Goal: Check status: Check status

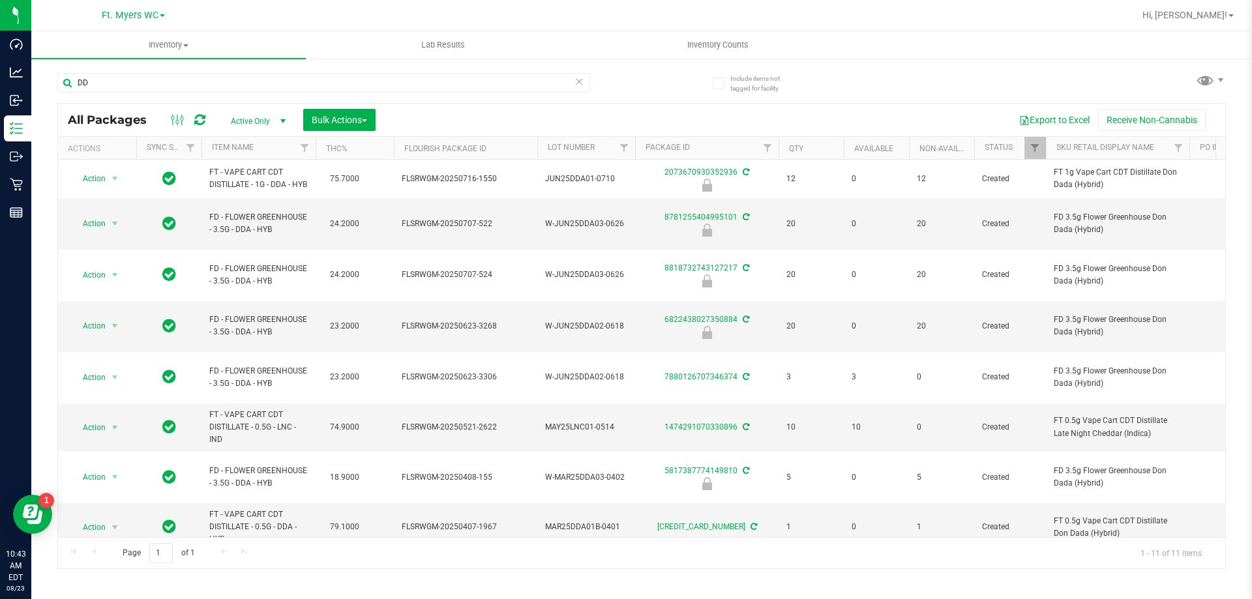
type input "D"
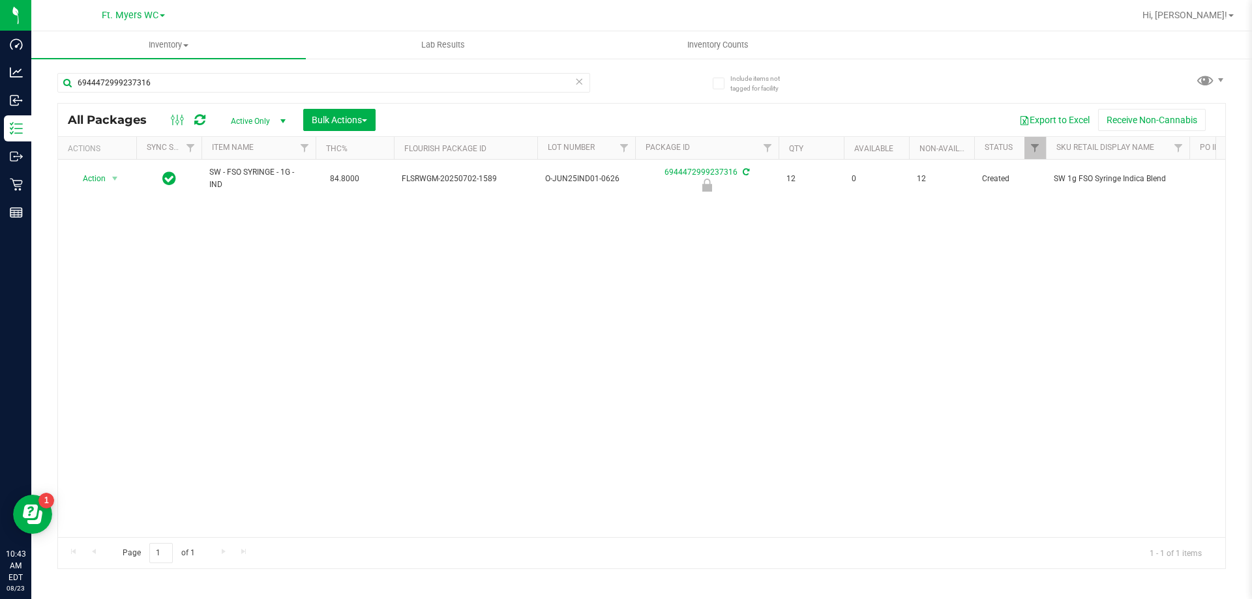
type input "6944472999237316"
click at [66, 210] on div "Action Action Edit attributes Global inventory Locate package Package audit log…" at bounding box center [641, 349] width 1167 height 378
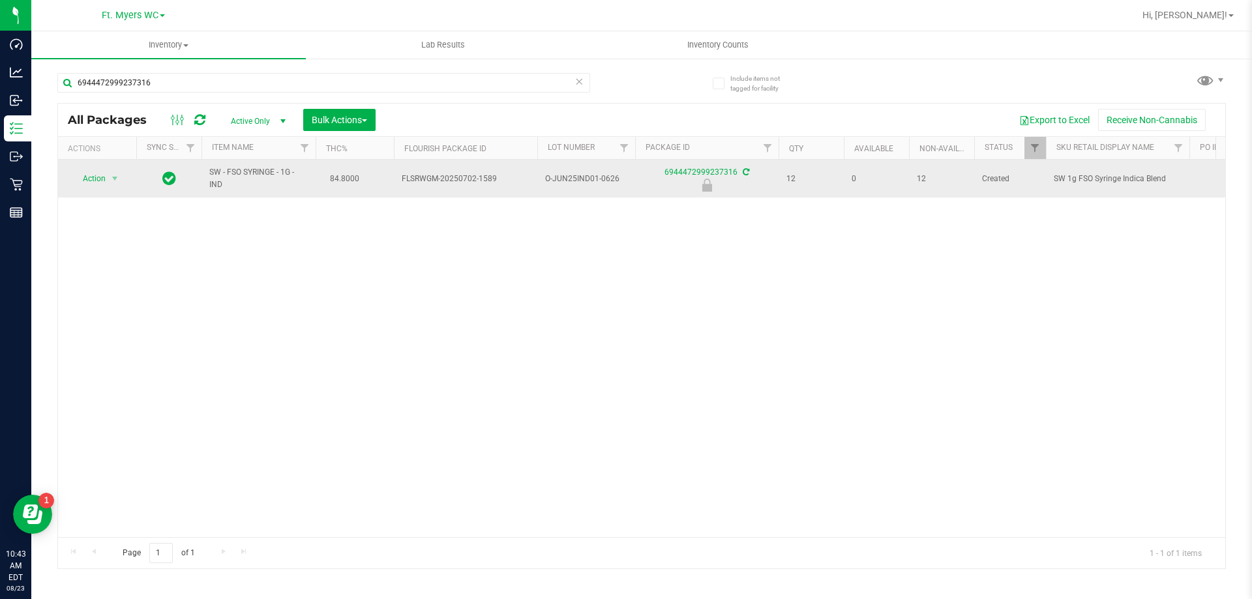
click at [89, 187] on span "Action" at bounding box center [88, 179] width 35 height 18
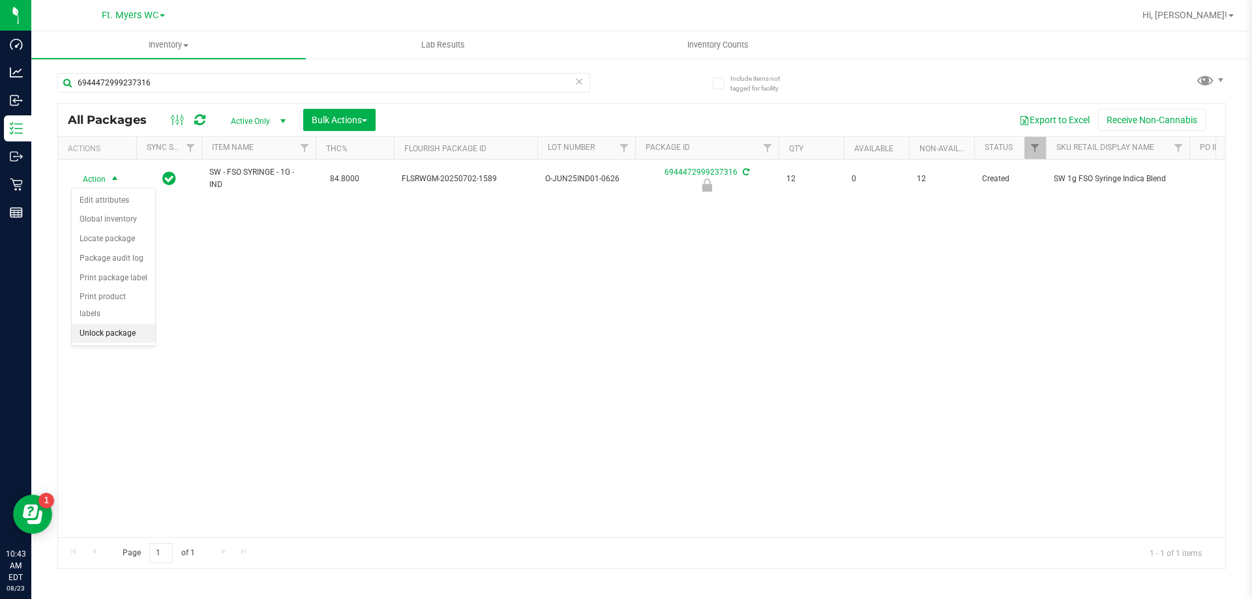
click at [93, 324] on li "Unlock package" at bounding box center [113, 334] width 83 height 20
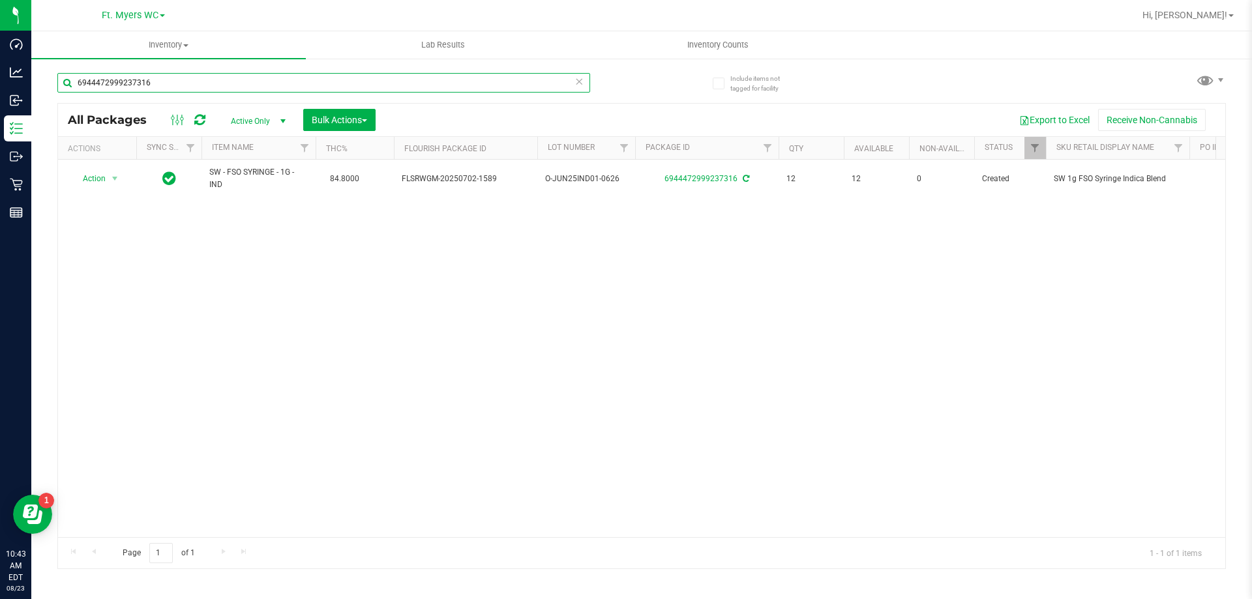
click at [295, 85] on input "6944472999237316" at bounding box center [323, 83] width 533 height 20
type input "6"
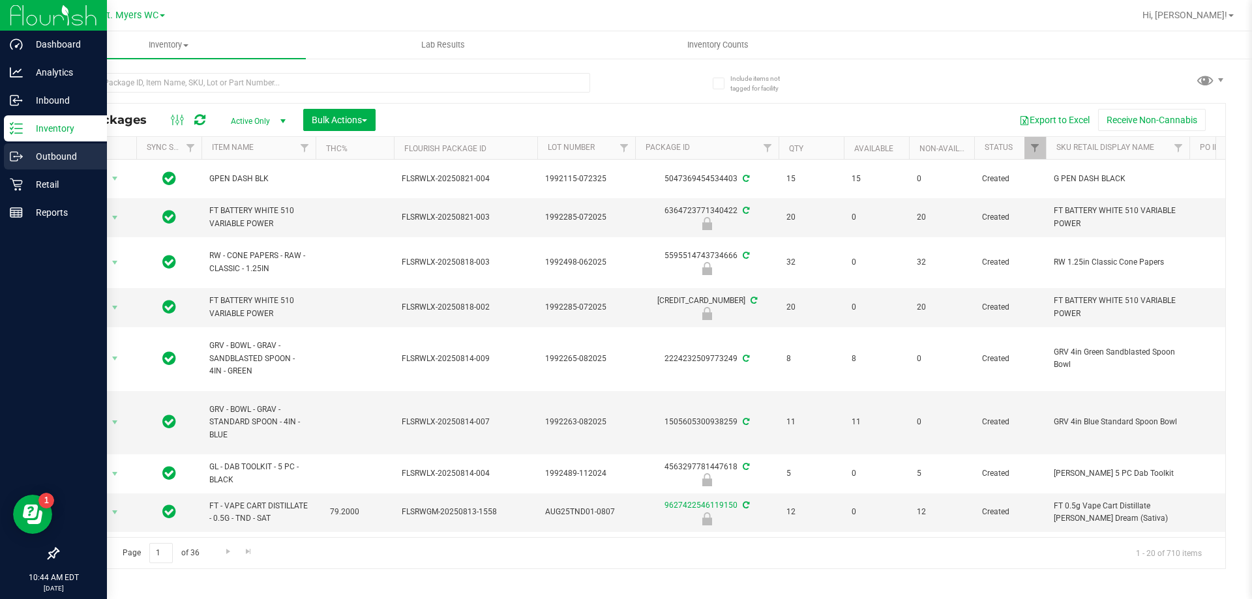
click at [68, 158] on p "Outbound" at bounding box center [62, 157] width 78 height 16
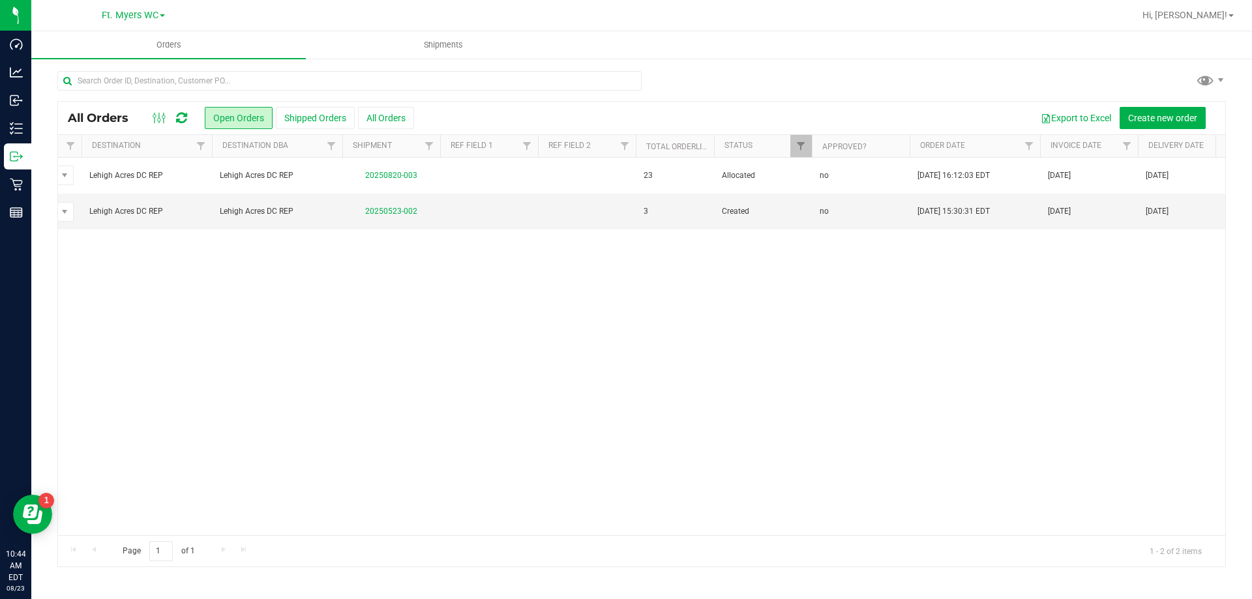
scroll to position [0, 1190]
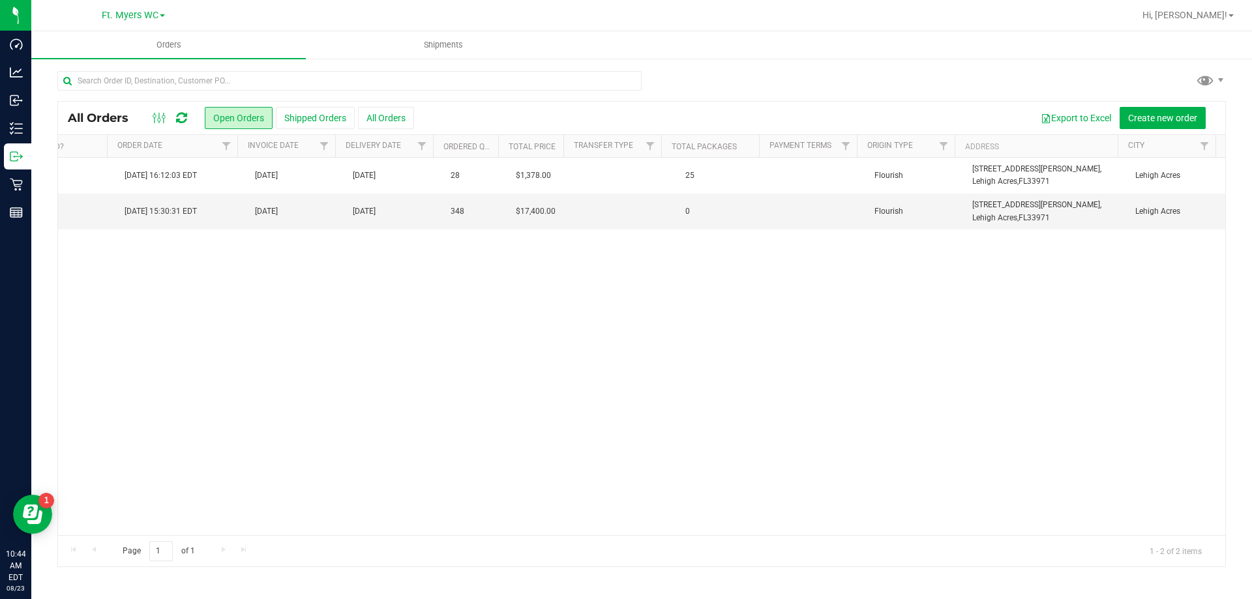
drag, startPoint x: 536, startPoint y: 292, endPoint x: 770, endPoint y: 292, distance: 234.1
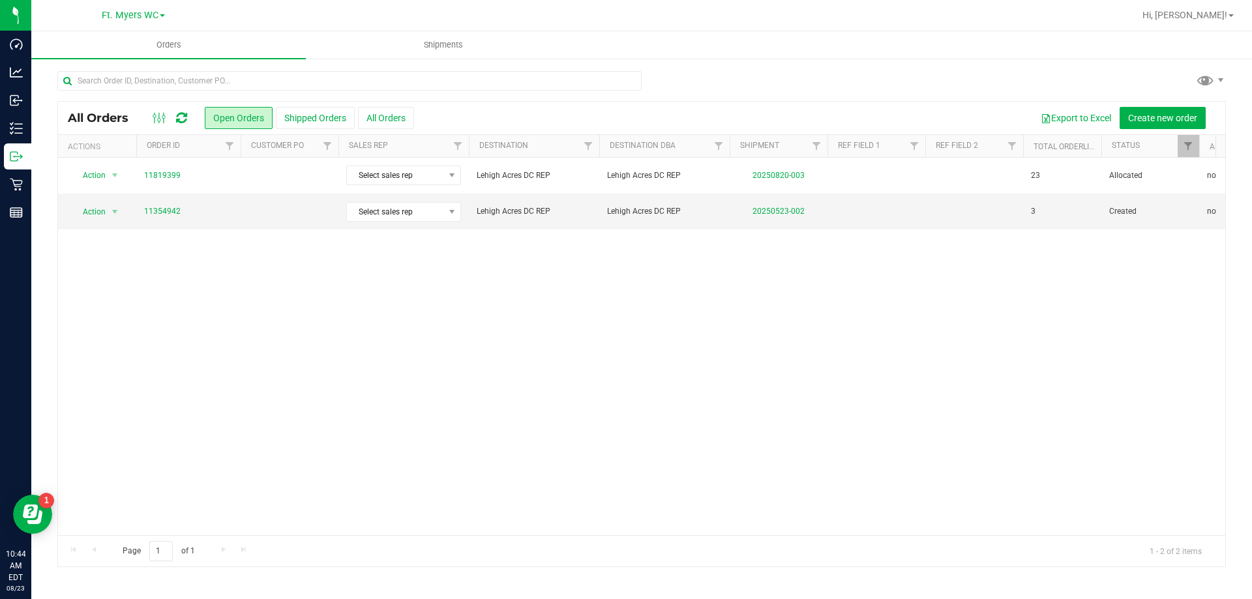
drag, startPoint x: 972, startPoint y: 262, endPoint x: 273, endPoint y: 157, distance: 707.6
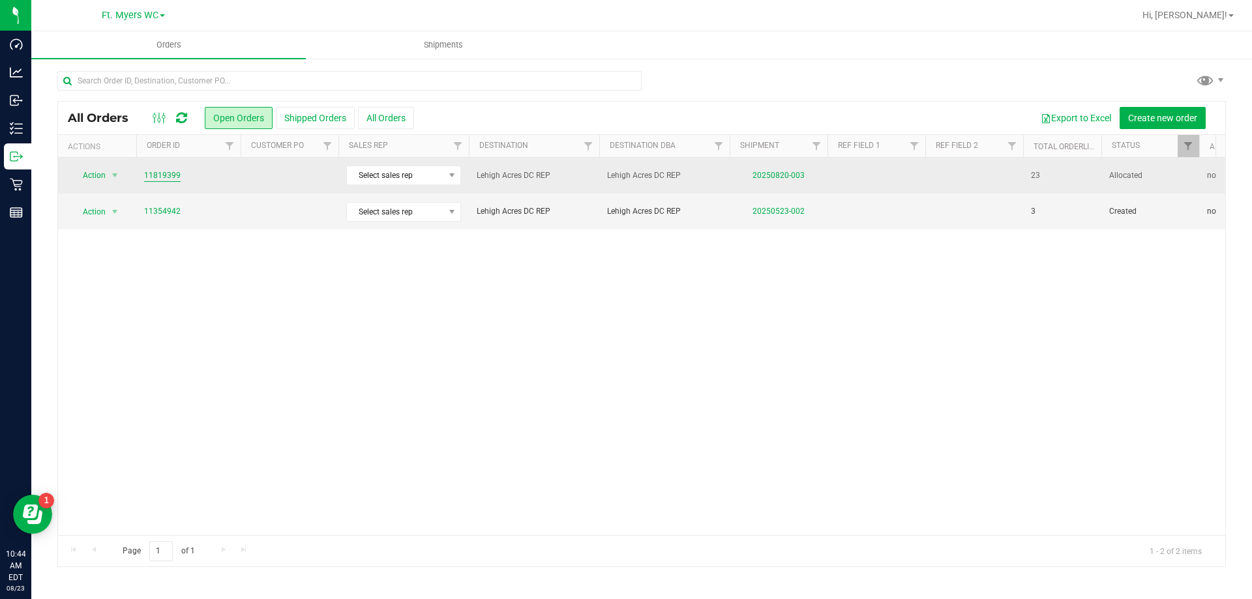
click at [167, 177] on link "11819399" at bounding box center [162, 176] width 37 height 12
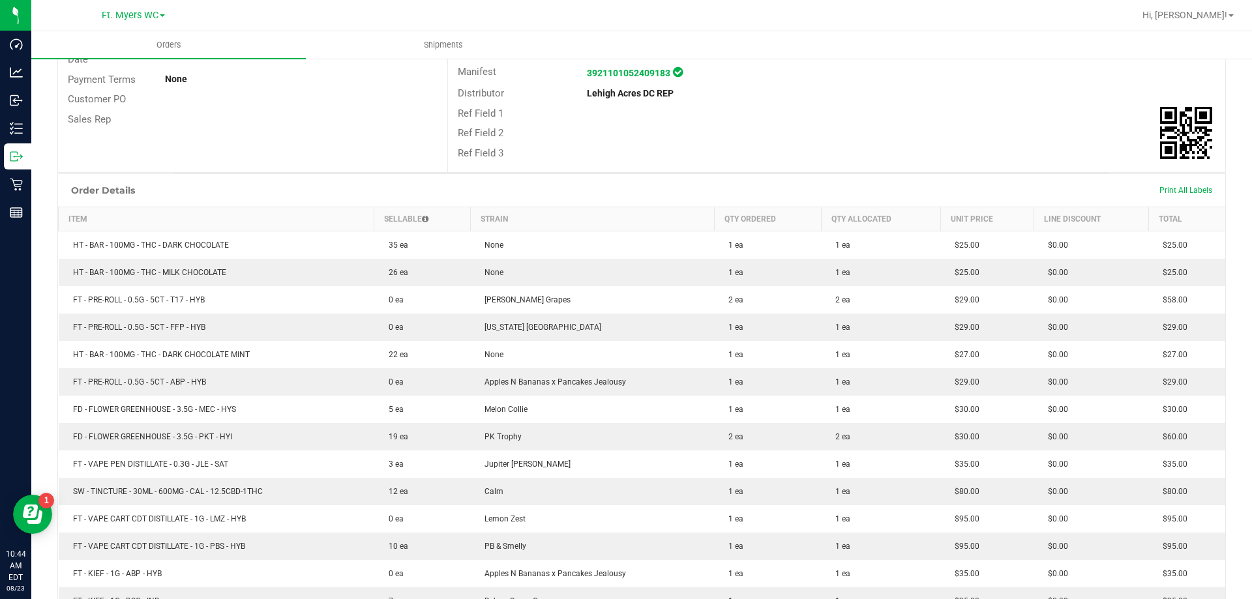
scroll to position [391, 0]
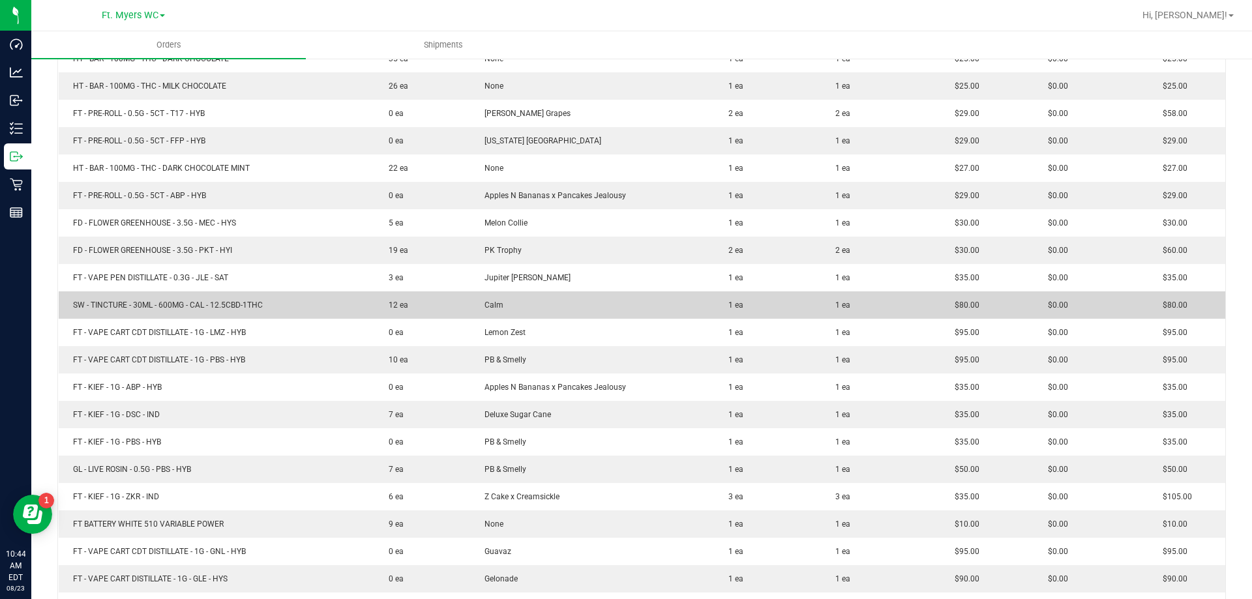
click at [351, 300] on td "SW - TINCTURE - 30ML - 600MG - CAL - 12.5CBD-1THC" at bounding box center [217, 305] width 316 height 27
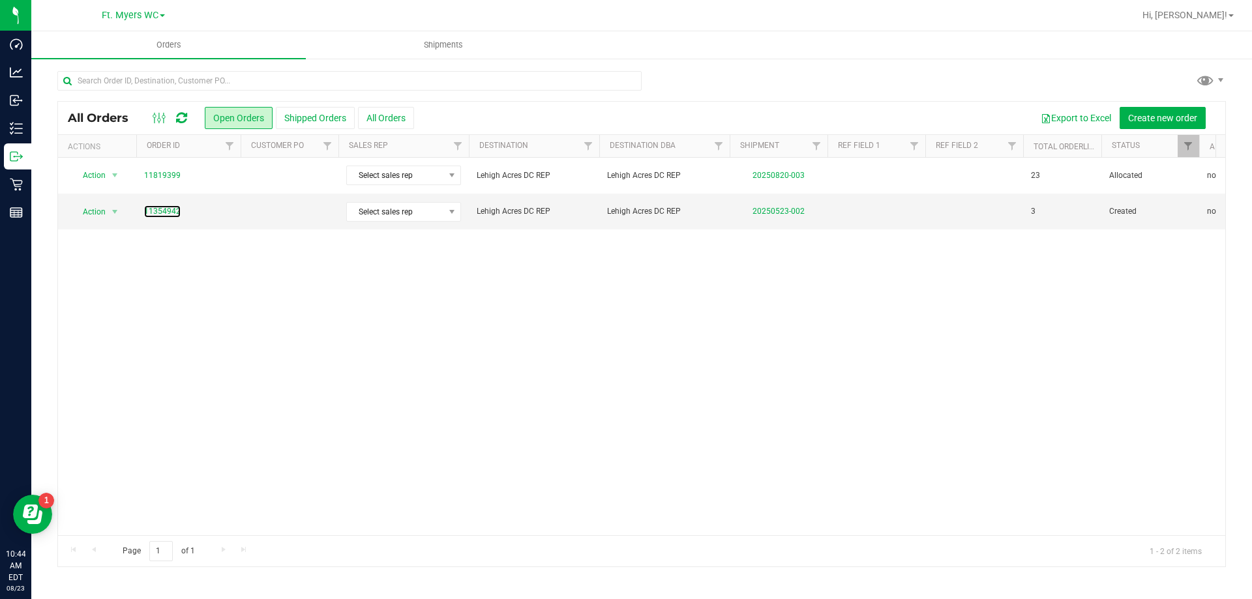
click at [170, 210] on link "11354942" at bounding box center [162, 211] width 37 height 12
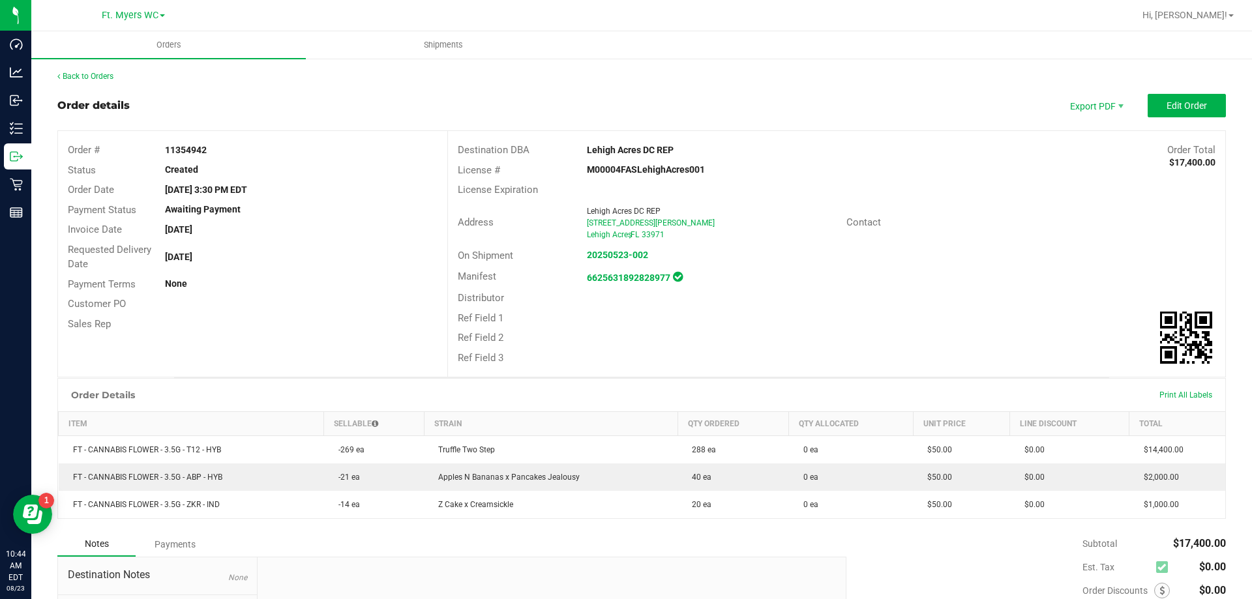
drag, startPoint x: 508, startPoint y: 443, endPoint x: 472, endPoint y: 197, distance: 249.1
drag, startPoint x: 454, startPoint y: 147, endPoint x: 510, endPoint y: 176, distance: 63.3
click at [510, 176] on div "Destination DBA Lehigh Acres DC REP Order Total $17,400.00 License # M00004FASL…" at bounding box center [836, 254] width 778 height 246
click at [510, 176] on div "License #" at bounding box center [513, 170] width 130 height 15
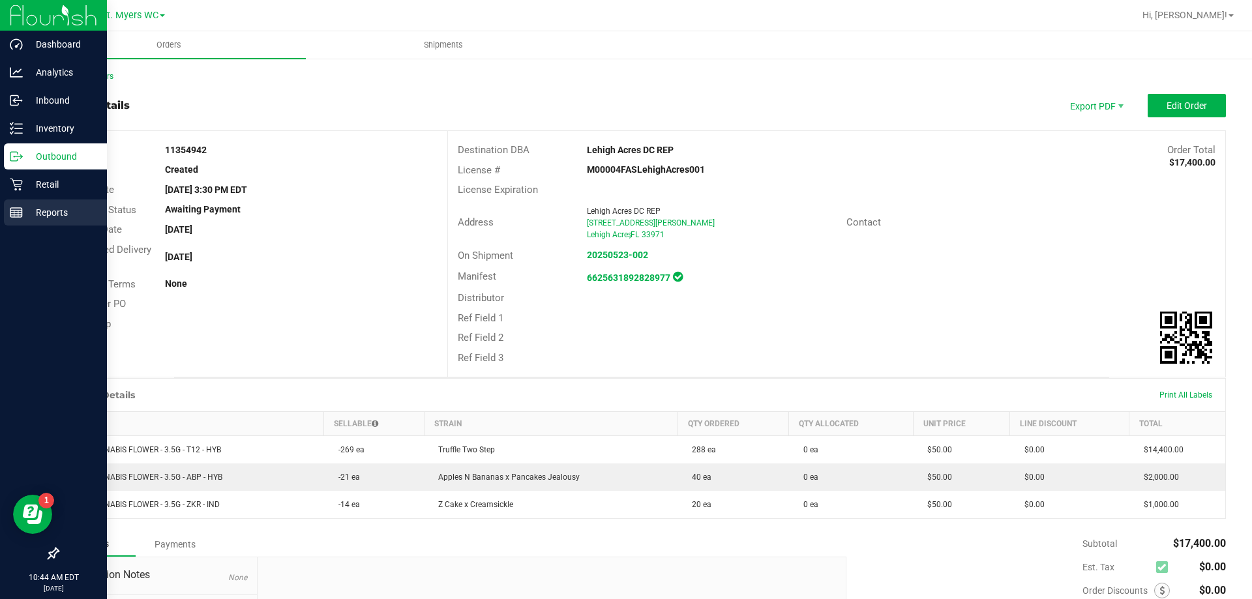
click at [53, 204] on div "Reports" at bounding box center [55, 213] width 103 height 26
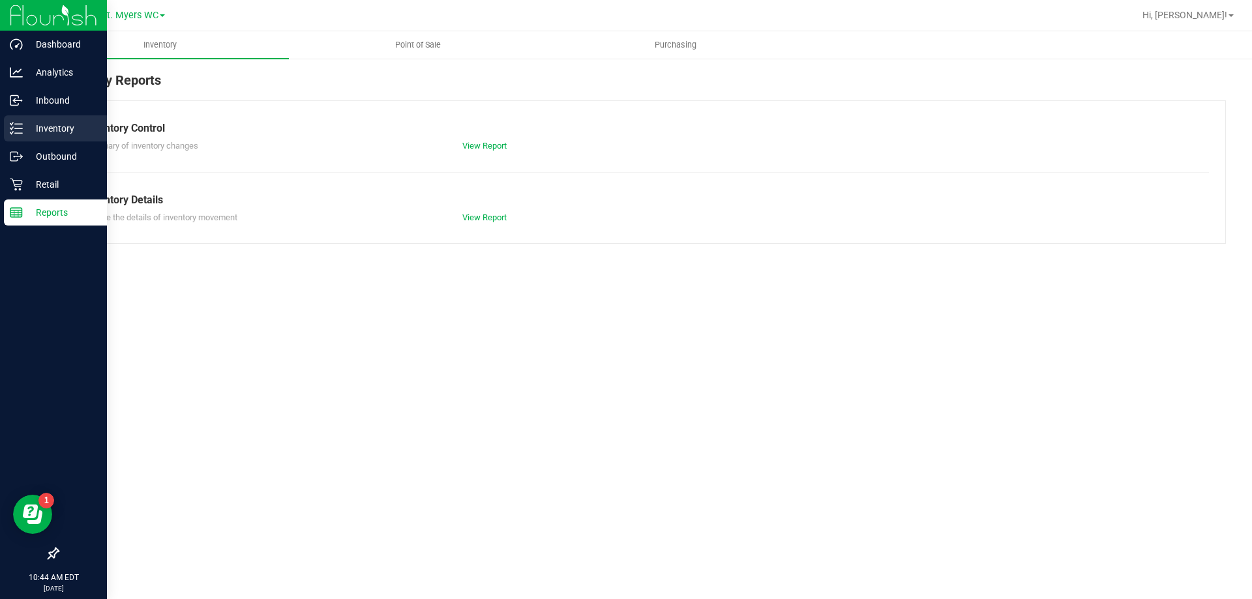
click at [44, 121] on p "Inventory" at bounding box center [62, 129] width 78 height 16
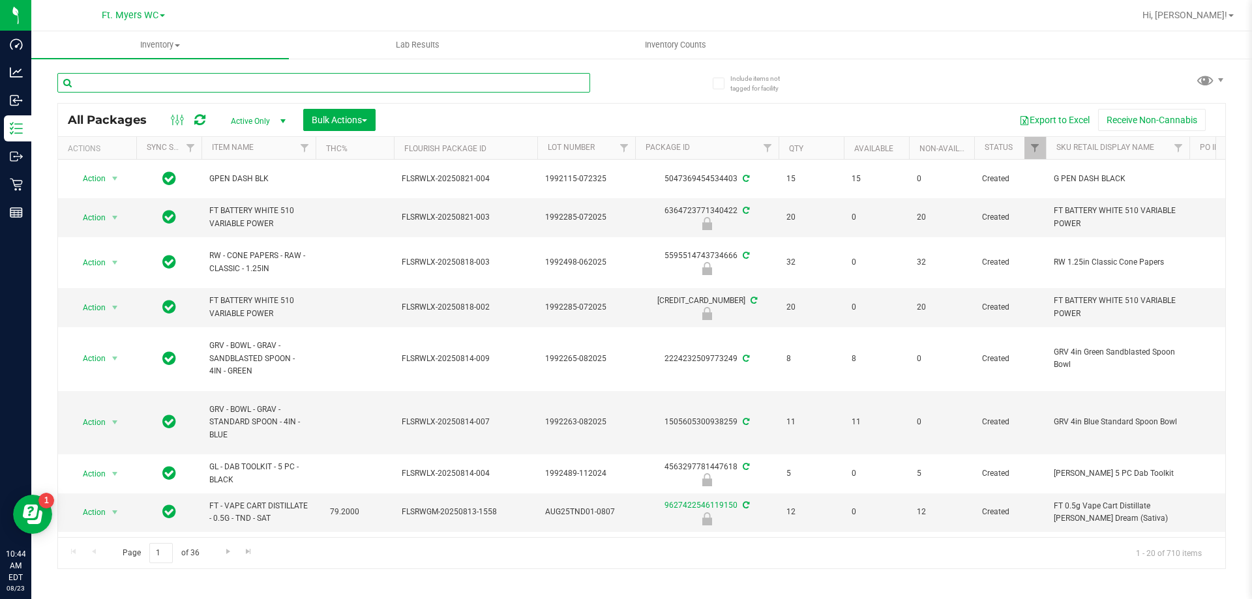
click at [194, 78] on input "text" at bounding box center [323, 83] width 533 height 20
type input "8834330778498586"
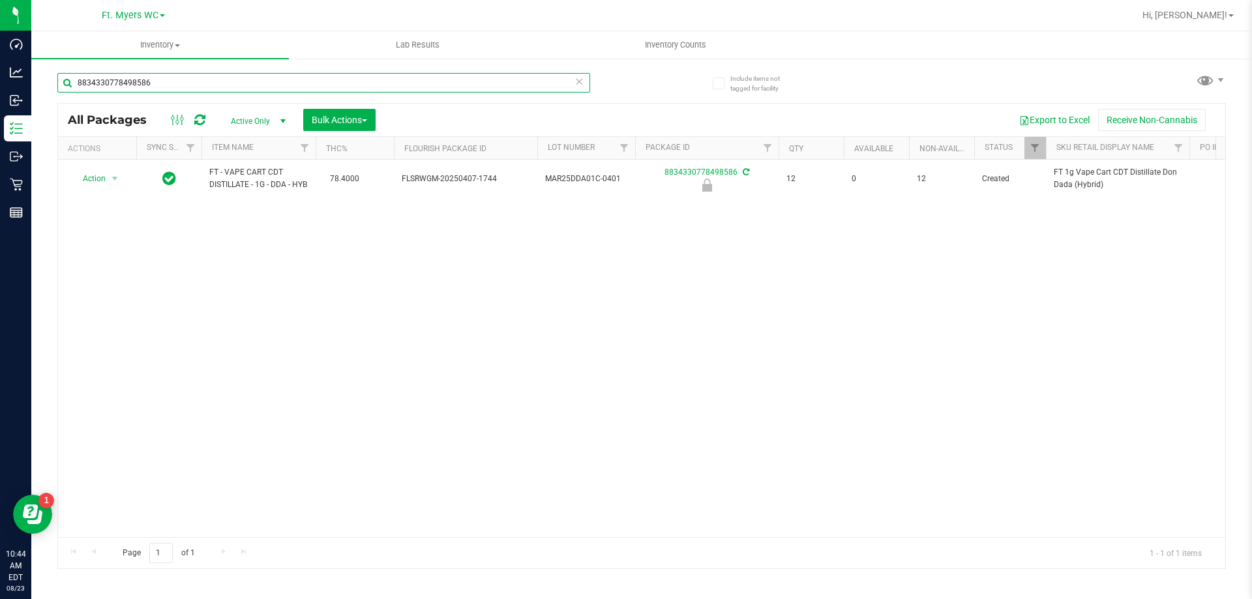
click at [282, 82] on input "8834330778498586" at bounding box center [323, 83] width 533 height 20
type input "2073670930352936"
